Goal: Information Seeking & Learning: Learn about a topic

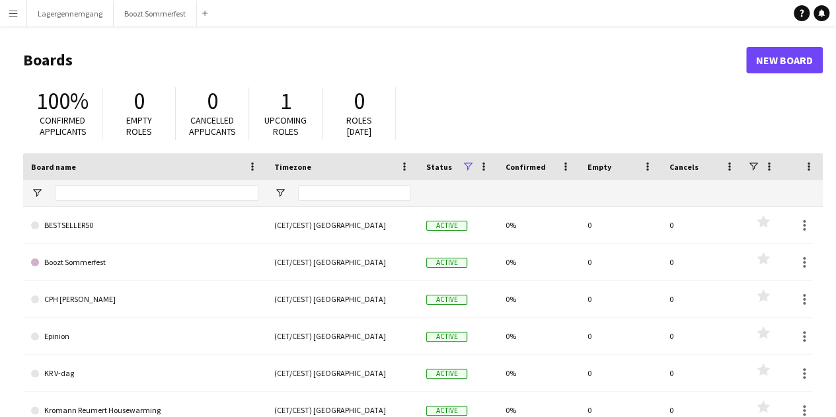
click at [8, 12] on app-icon "Menu" at bounding box center [13, 13] width 11 height 11
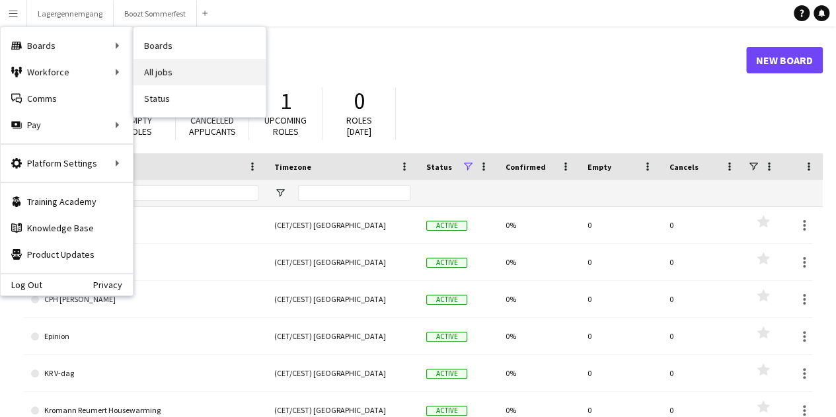
click at [169, 77] on link "All jobs" at bounding box center [200, 72] width 132 height 26
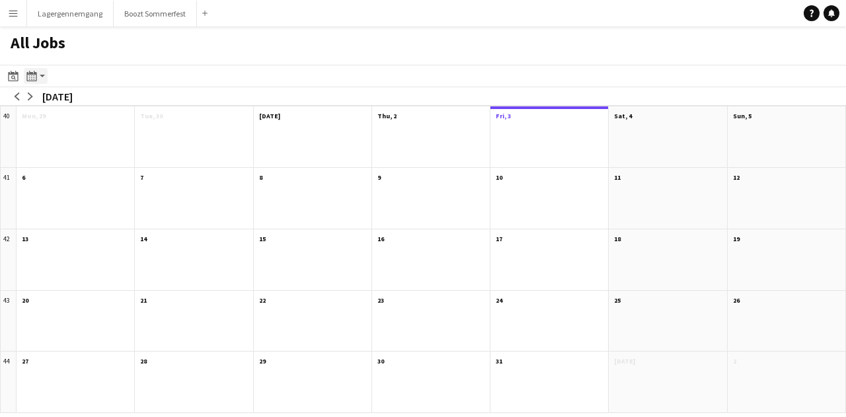
click at [36, 69] on div "Month view / Day view" at bounding box center [32, 76] width 16 height 16
click at [82, 149] on link "Month view" at bounding box center [71, 147] width 73 height 12
click at [33, 98] on app-icon "arrow-right" at bounding box center [30, 97] width 8 height 8
click at [17, 96] on app-icon "arrow-left" at bounding box center [17, 97] width 8 height 8
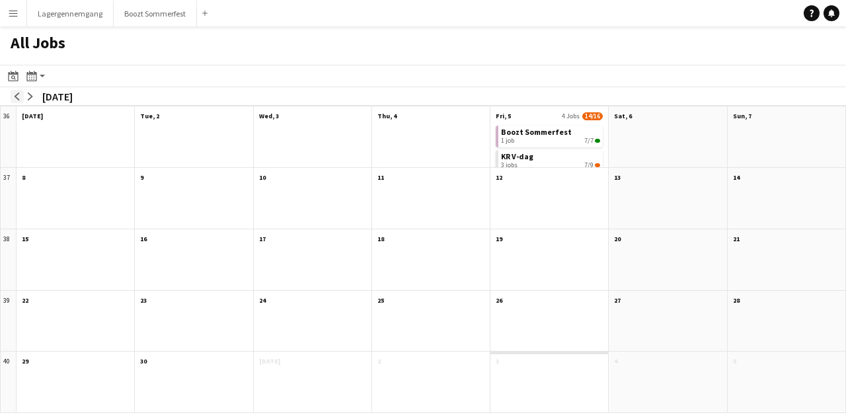
click at [17, 96] on app-icon "arrow-left" at bounding box center [17, 97] width 8 height 8
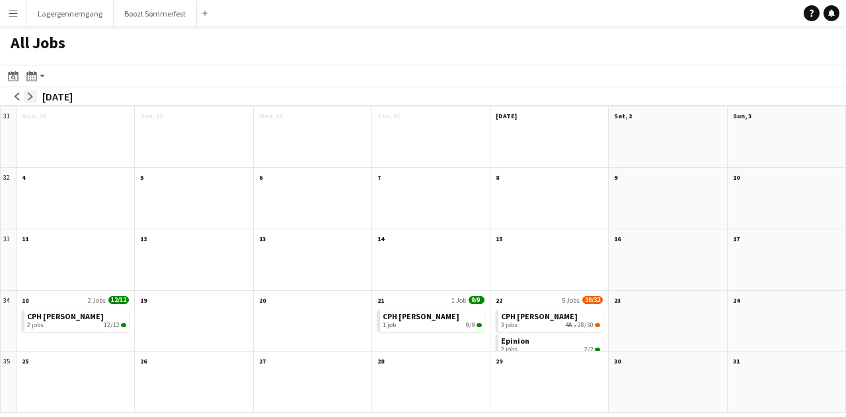
click at [36, 100] on button "arrow-right" at bounding box center [30, 96] width 13 height 13
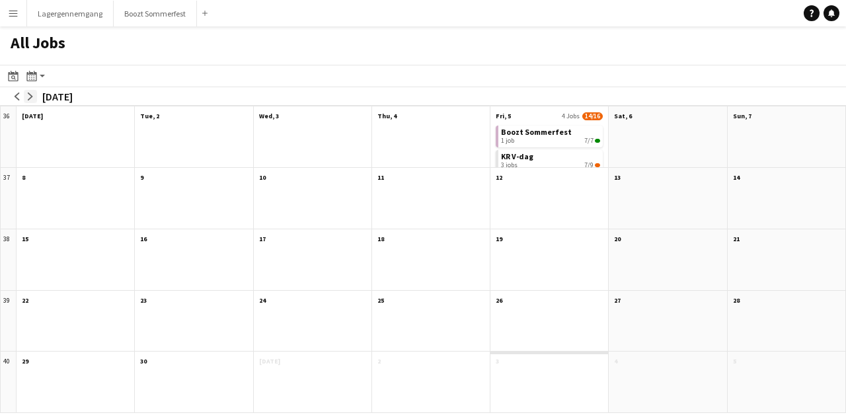
click at [36, 95] on button "arrow-right" at bounding box center [30, 96] width 13 height 13
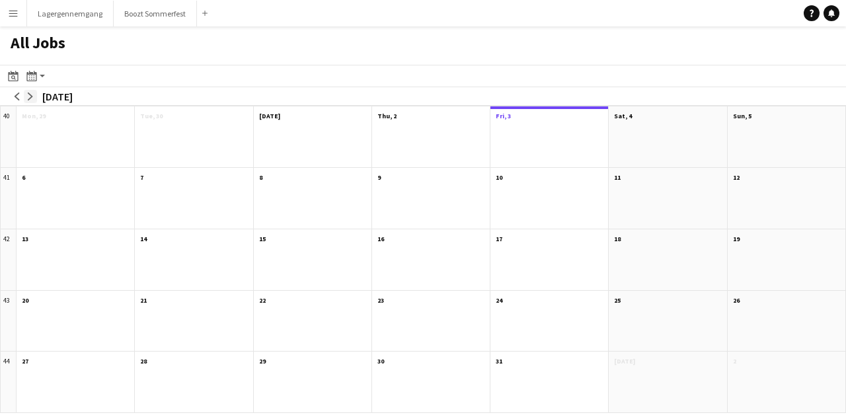
click at [36, 95] on button "arrow-right" at bounding box center [30, 96] width 13 height 13
click at [37, 93] on div "arrow-left arrow-right [DATE]" at bounding box center [44, 96] width 89 height 19
click at [34, 96] on button "arrow-right" at bounding box center [30, 96] width 13 height 13
click at [13, 89] on div "arrow-left arrow-right [DATE]" at bounding box center [44, 96] width 89 height 19
click at [16, 95] on app-icon "arrow-left" at bounding box center [17, 97] width 8 height 8
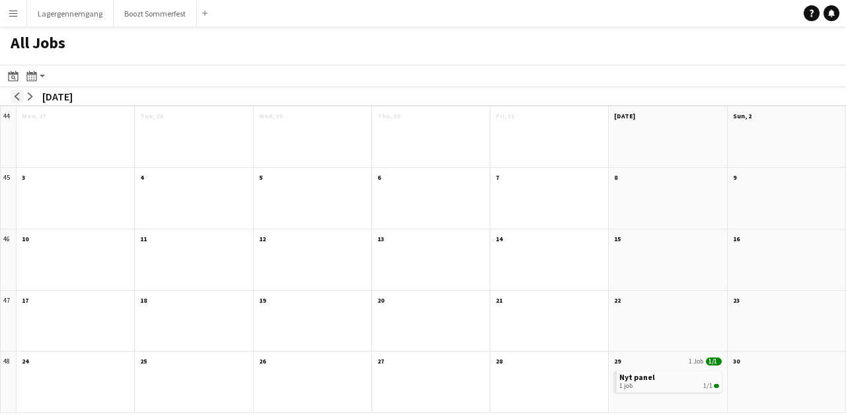
click at [16, 95] on app-icon "arrow-left" at bounding box center [17, 97] width 8 height 8
click at [32, 99] on app-icon "arrow-right" at bounding box center [30, 97] width 8 height 8
click at [20, 94] on app-icon "arrow-left" at bounding box center [17, 97] width 8 height 8
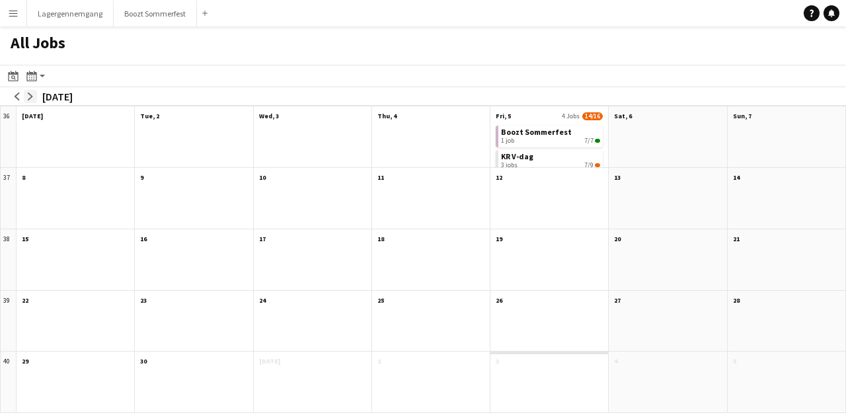
click at [34, 93] on app-icon "arrow-right" at bounding box center [30, 97] width 8 height 8
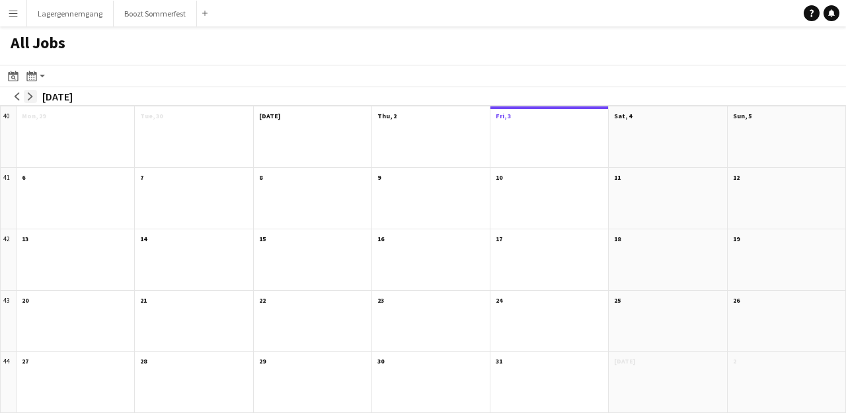
click at [28, 93] on app-icon "arrow-right" at bounding box center [30, 97] width 8 height 8
click at [33, 93] on app-icon "arrow-right" at bounding box center [30, 97] width 8 height 8
